Goal: Task Accomplishment & Management: Complete application form

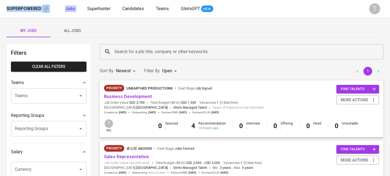
drag, startPoint x: 123, startPoint y: 2, endPoint x: 103, endPoint y: 2, distance: 20.0
click at [103, 10] on span "Superhunter" at bounding box center [98, 8] width 23 height 5
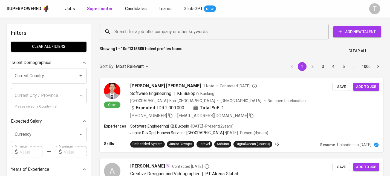
click at [184, 24] on div "Search for a job title, company or other keywords Search for a job title, compa…" at bounding box center [239, 31] width 283 height 17
drag, startPoint x: 185, startPoint y: 24, endPoint x: 185, endPoint y: 28, distance: 4.1
click at [185, 24] on div "Search for a job title, company or other keywords Search for a job title, compa…" at bounding box center [239, 31] width 283 height 17
click at [185, 29] on input "Search for a job title, company or other keywords" at bounding box center [215, 32] width 205 height 10
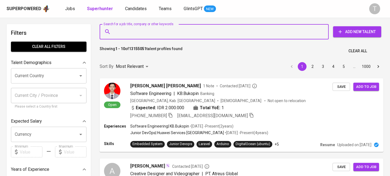
paste input "[EMAIL_ADDRESS][DOMAIN_NAME]"
type input "[EMAIL_ADDRESS][DOMAIN_NAME]"
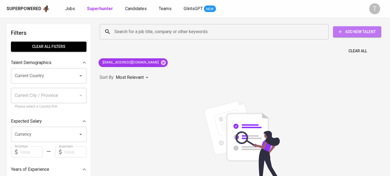
click at [355, 33] on span "Add New Talent" at bounding box center [356, 31] width 39 height 7
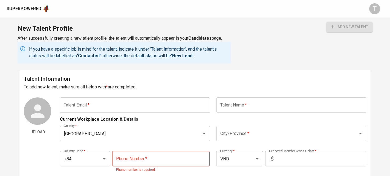
click at [111, 105] on input "text" at bounding box center [135, 104] width 150 height 15
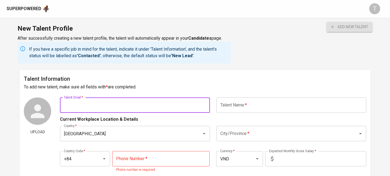
paste input "[EMAIL_ADDRESS][DOMAIN_NAME]"
type input "[EMAIL_ADDRESS][DOMAIN_NAME]"
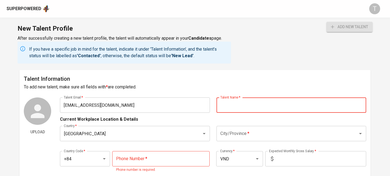
paste input "[PERSON_NAME] [PERSON_NAME]"
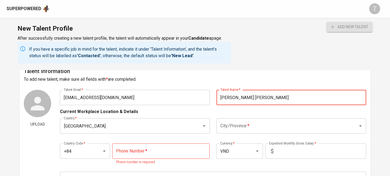
scroll to position [17, 0]
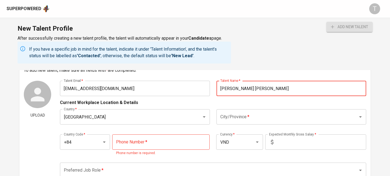
type input "[PERSON_NAME] [PERSON_NAME]"
click at [271, 113] on input "City/Province   *" at bounding box center [283, 117] width 129 height 10
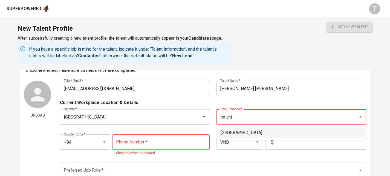
click at [333, 135] on li "[GEOGRAPHIC_DATA]" at bounding box center [291, 133] width 150 height 10
type input "[GEOGRAPHIC_DATA]"
click at [179, 145] on input "tel" at bounding box center [161, 141] width 98 height 15
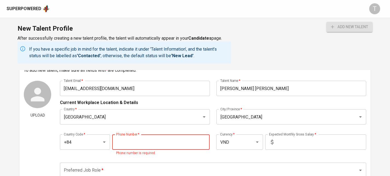
paste input "[PHONE_NUMBER]"
type input "[PHONE_NUMBER]"
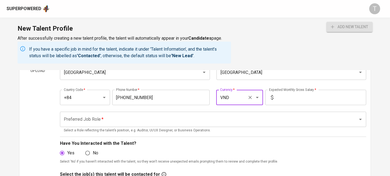
scroll to position [60, 0]
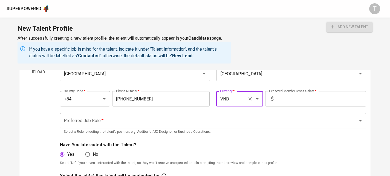
click at [289, 89] on div "Country Code   * +84 Country Code * Phone Number   * [PHONE_NUMBER] Phone Numbe…" at bounding box center [213, 96] width 306 height 25
click at [293, 95] on input "text" at bounding box center [320, 98] width 90 height 15
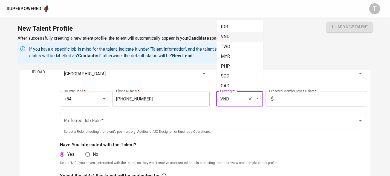
click at [236, 99] on input "VND" at bounding box center [231, 98] width 26 height 10
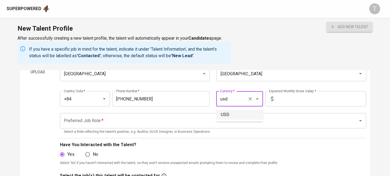
click at [230, 117] on li "USD" at bounding box center [239, 115] width 46 height 10
type input "USD"
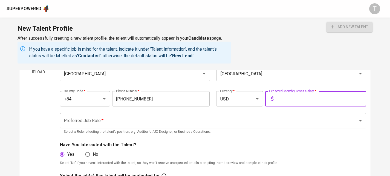
click at [298, 94] on input "text" at bounding box center [320, 98] width 90 height 15
type input "4,000"
click at [295, 123] on input "Preferred Job Role   *" at bounding box center [205, 120] width 286 height 10
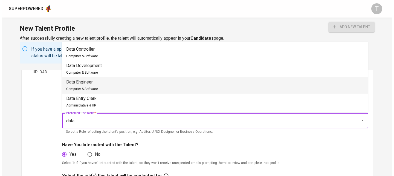
scroll to position [65, 0]
click at [134, 81] on li "Data Engineer Computer & Software" at bounding box center [213, 85] width 306 height 16
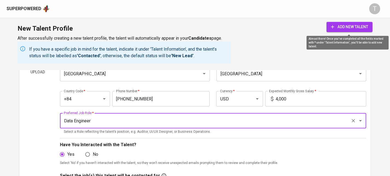
type input "Data Engineer"
click at [339, 25] on span "add new talent" at bounding box center [348, 27] width 37 height 7
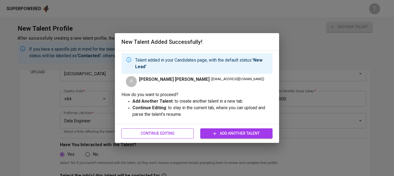
click at [166, 131] on span "Continue Editing" at bounding box center [157, 133] width 63 height 7
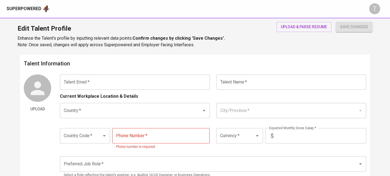
type input "[EMAIL_ADDRESS][DOMAIN_NAME]"
type input "[PERSON_NAME] [PERSON_NAME]"
type input "[GEOGRAPHIC_DATA]"
type input "+84"
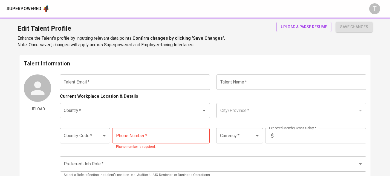
type input "[PHONE_NUMBER]"
type input "USD"
type input "4,000"
type input "Data Engineer"
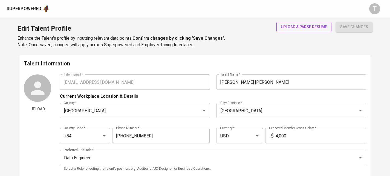
click at [297, 26] on span "upload & parse resume" at bounding box center [303, 27] width 46 height 7
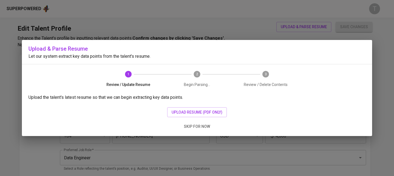
click at [210, 120] on div "Upload the talent's latest resume so that we can begin extracting key data poin…" at bounding box center [197, 115] width 350 height 42
click at [212, 113] on span "upload resume (pdf only)" at bounding box center [196, 112] width 51 height 7
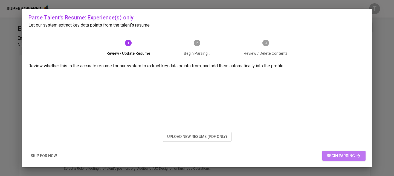
click at [345, 156] on span "begin parsing" at bounding box center [343, 155] width 34 height 7
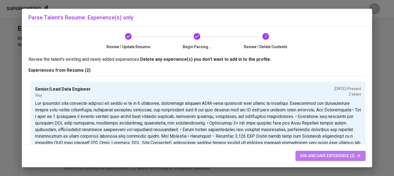
drag, startPoint x: 330, startPoint y: 155, endPoint x: 331, endPoint y: 152, distance: 3.3
click at [330, 155] on span "add and save experience (2)" at bounding box center [330, 155] width 61 height 7
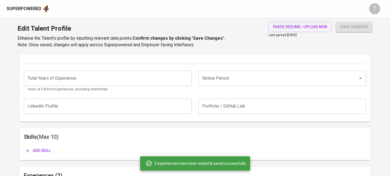
scroll to position [126, 0]
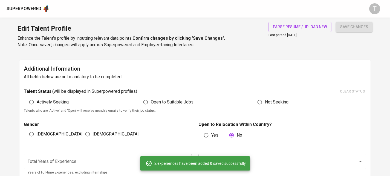
click at [37, 133] on label "[DEMOGRAPHIC_DATA]" at bounding box center [54, 134] width 56 height 10
click at [37, 133] on input "[DEMOGRAPHIC_DATA]" at bounding box center [31, 134] width 10 height 10
radio input "true"
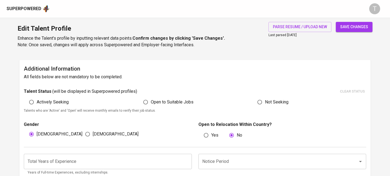
click at [353, 23] on button "save changes" at bounding box center [353, 27] width 37 height 10
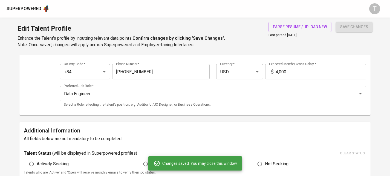
scroll to position [0, 0]
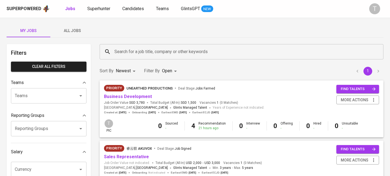
click at [73, 32] on span "All Jobs" at bounding box center [72, 30] width 37 height 7
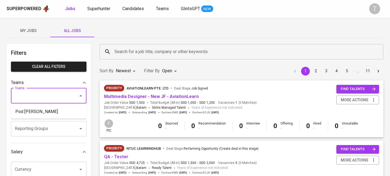
click at [66, 98] on input "Teams" at bounding box center [40, 95] width 55 height 10
drag, startPoint x: 63, startPoint y: 108, endPoint x: 51, endPoint y: 115, distance: 14.2
click at [63, 108] on li "Pod Kara" at bounding box center [48, 112] width 75 height 10
type input "kara"
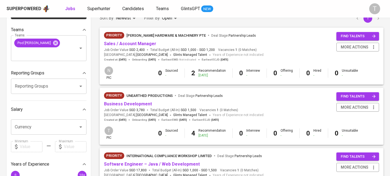
scroll to position [136, 0]
